Goal: Find specific page/section: Find specific page/section

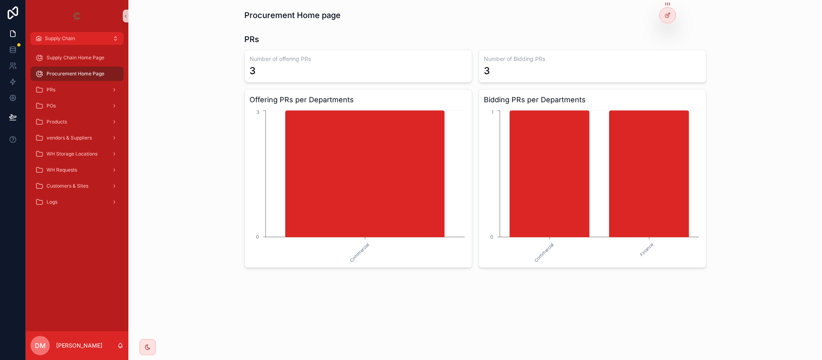
click at [366, 97] on h3 "Offering PRs per Departments" at bounding box center [357, 99] width 217 height 11
click at [305, 71] on div "3" at bounding box center [357, 71] width 217 height 13
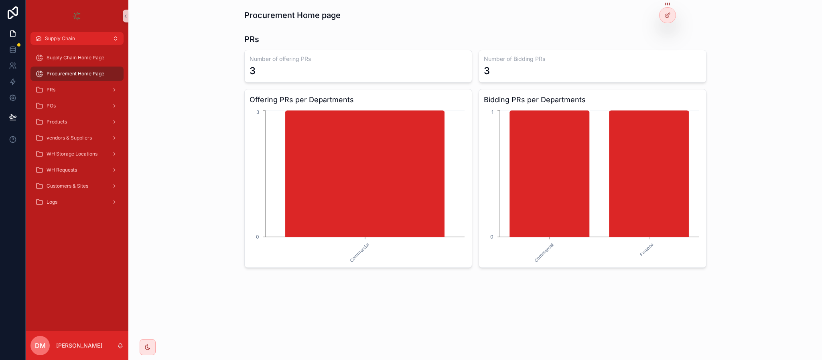
click at [305, 71] on div "3" at bounding box center [357, 71] width 217 height 13
click at [272, 40] on div "PRs" at bounding box center [475, 39] width 462 height 11
